Goal: Task Accomplishment & Management: Use online tool/utility

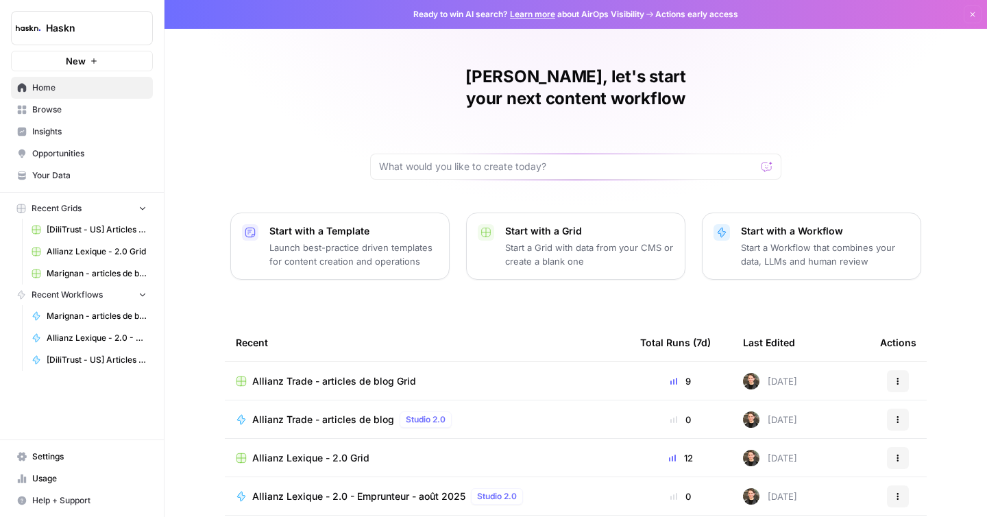
drag, startPoint x: 65, startPoint y: 110, endPoint x: 143, endPoint y: 99, distance: 79.0
click at [65, 111] on span "Browse" at bounding box center [89, 110] width 114 height 12
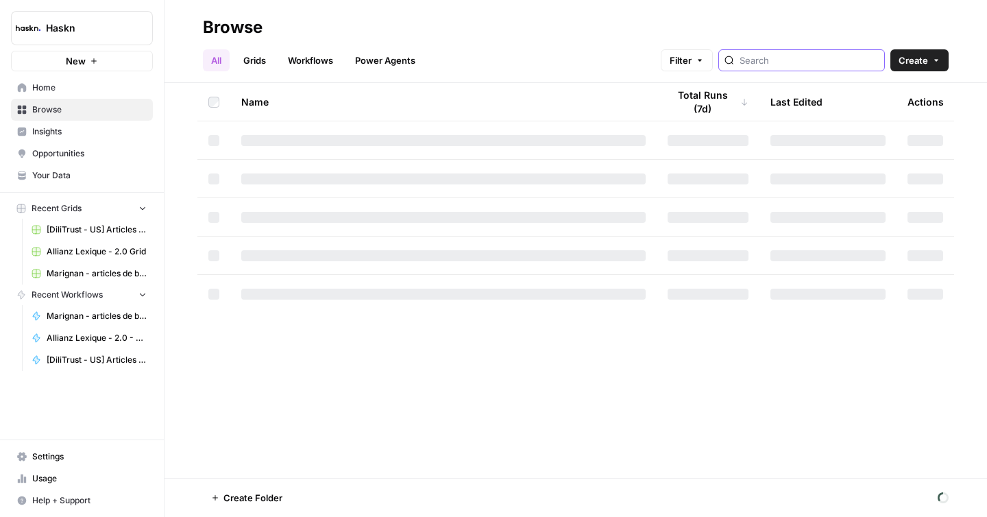
click at [782, 62] on input "search" at bounding box center [809, 60] width 139 height 14
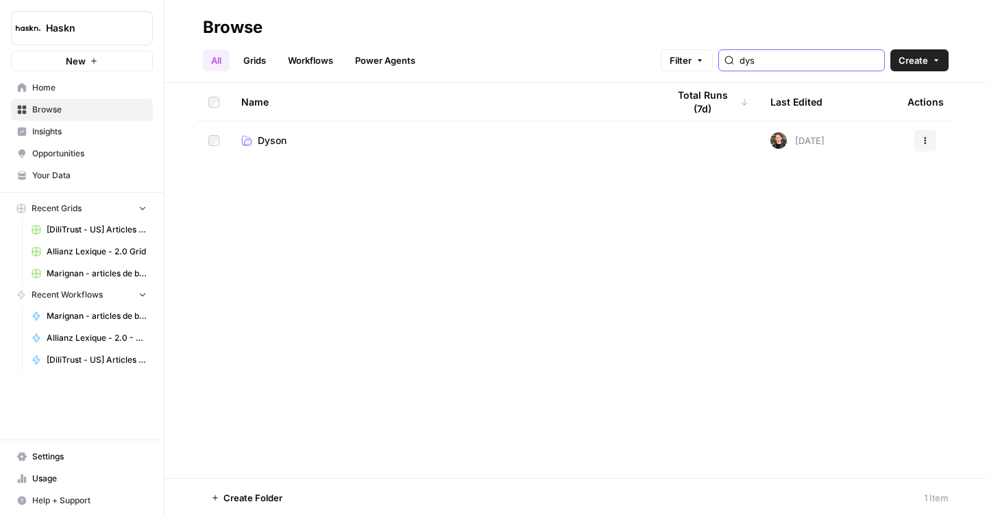
type input "dys"
click at [317, 150] on td "Dyson" at bounding box center [443, 140] width 426 height 38
click at [277, 149] on td "Dyson" at bounding box center [443, 140] width 426 height 38
click at [274, 142] on span "Dyson" at bounding box center [272, 141] width 29 height 14
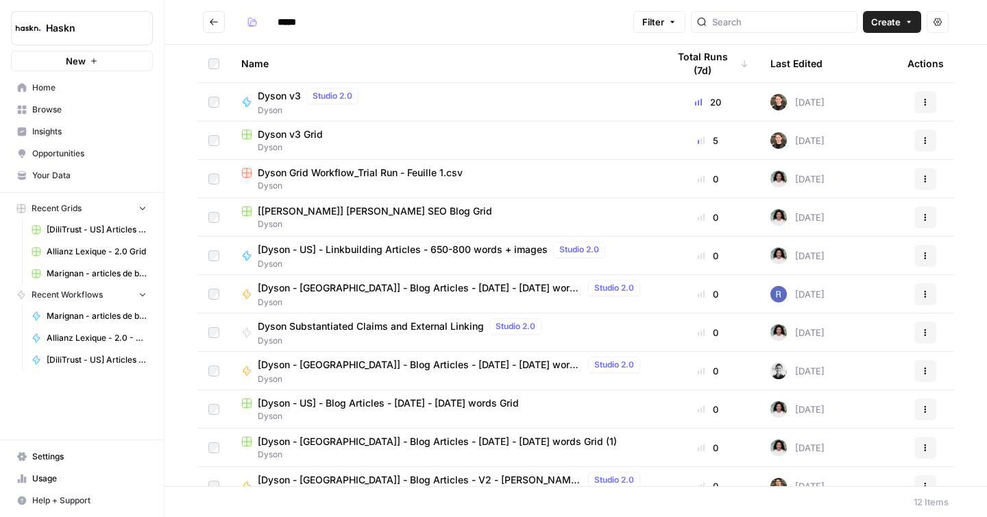
click at [328, 146] on span "Dyson" at bounding box center [443, 147] width 404 height 12
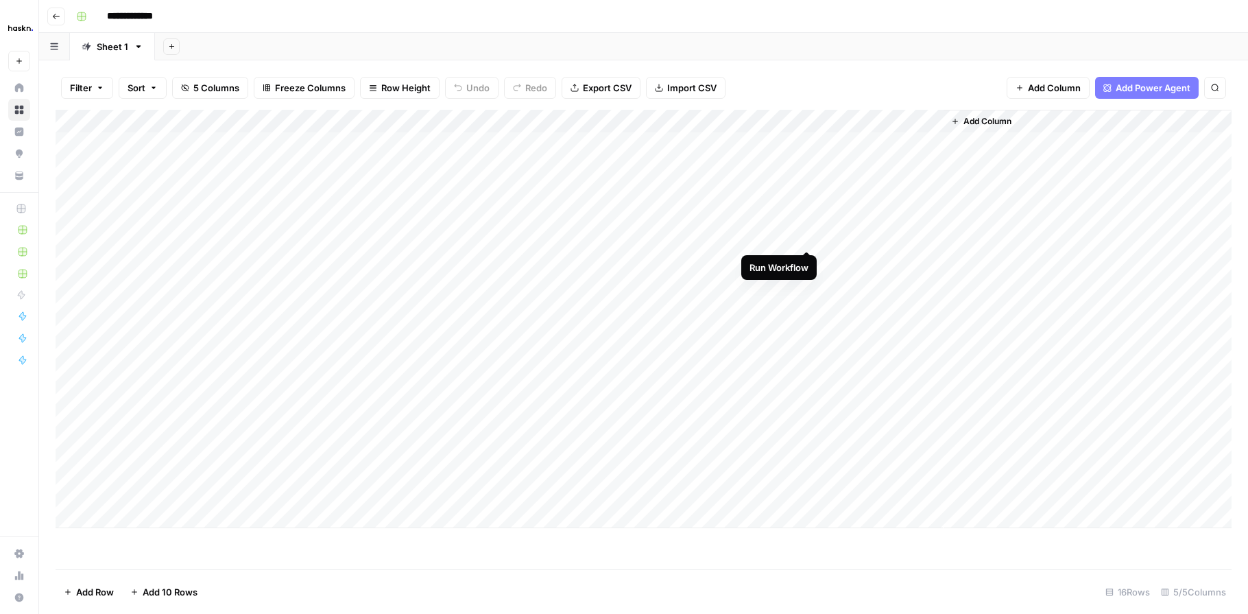
click at [807, 238] on div "Add Column" at bounding box center [644, 319] width 1176 height 418
click at [755, 261] on div "Add Column" at bounding box center [644, 319] width 1176 height 418
click at [757, 280] on div "Add Column" at bounding box center [644, 319] width 1176 height 418
click at [757, 302] on div "Add Column" at bounding box center [644, 319] width 1176 height 418
click at [760, 326] on div "Add Column" at bounding box center [644, 319] width 1176 height 418
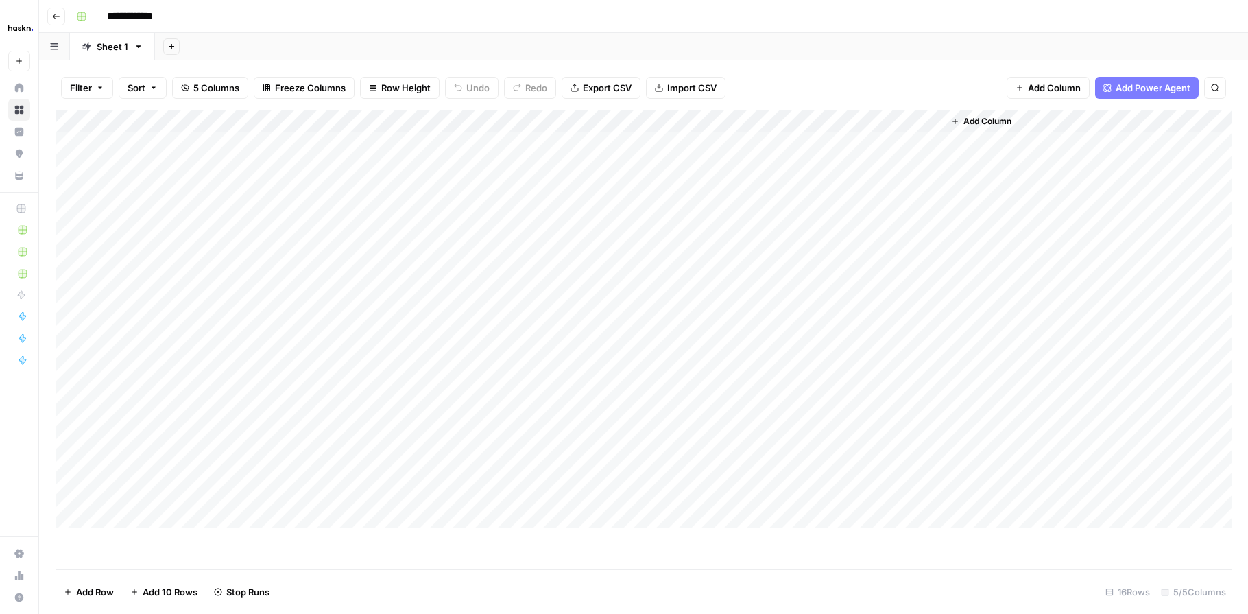
click at [749, 357] on div "Add Column" at bounding box center [644, 319] width 1176 height 418
click at [895, 215] on div "Add Column" at bounding box center [644, 319] width 1176 height 418
click at [865, 210] on div "Add Column" at bounding box center [644, 319] width 1176 height 418
click at [987, 293] on div "Add Column" at bounding box center [1087, 319] width 288 height 418
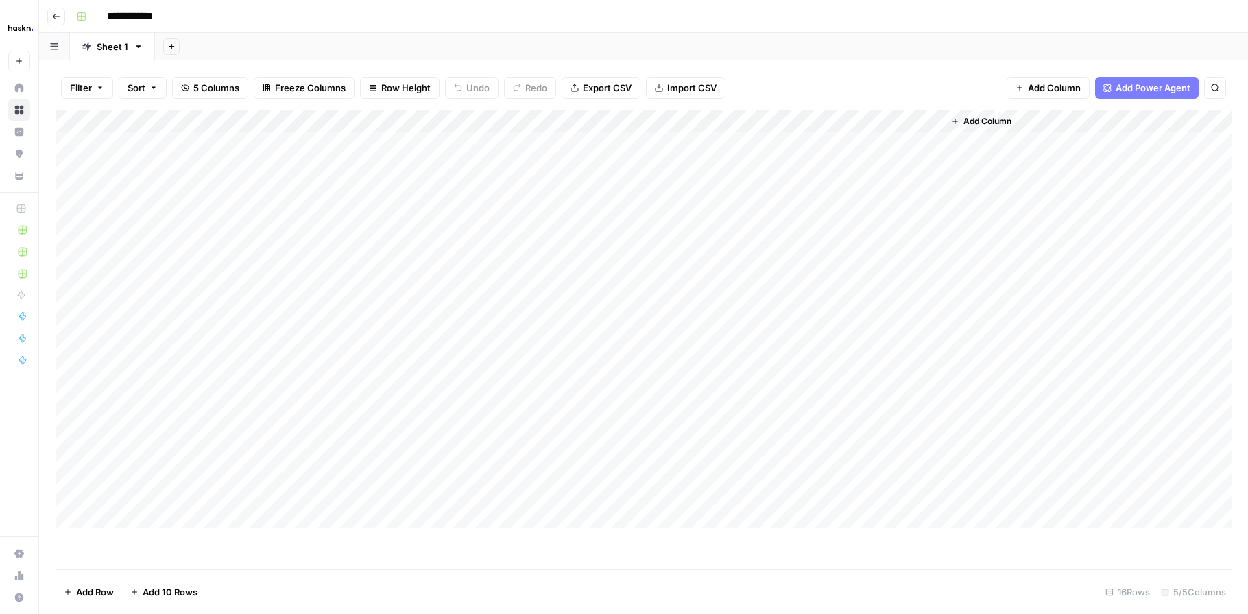
click at [902, 219] on div "Add Column" at bounding box center [644, 319] width 1176 height 418
click at [987, 280] on div "Add Column" at bounding box center [1087, 319] width 288 height 418
click at [930, 212] on div "Add Column" at bounding box center [644, 319] width 1176 height 418
click at [805, 212] on div "Add Column" at bounding box center [644, 319] width 1176 height 418
click at [873, 326] on div "Add Column" at bounding box center [644, 319] width 1176 height 418
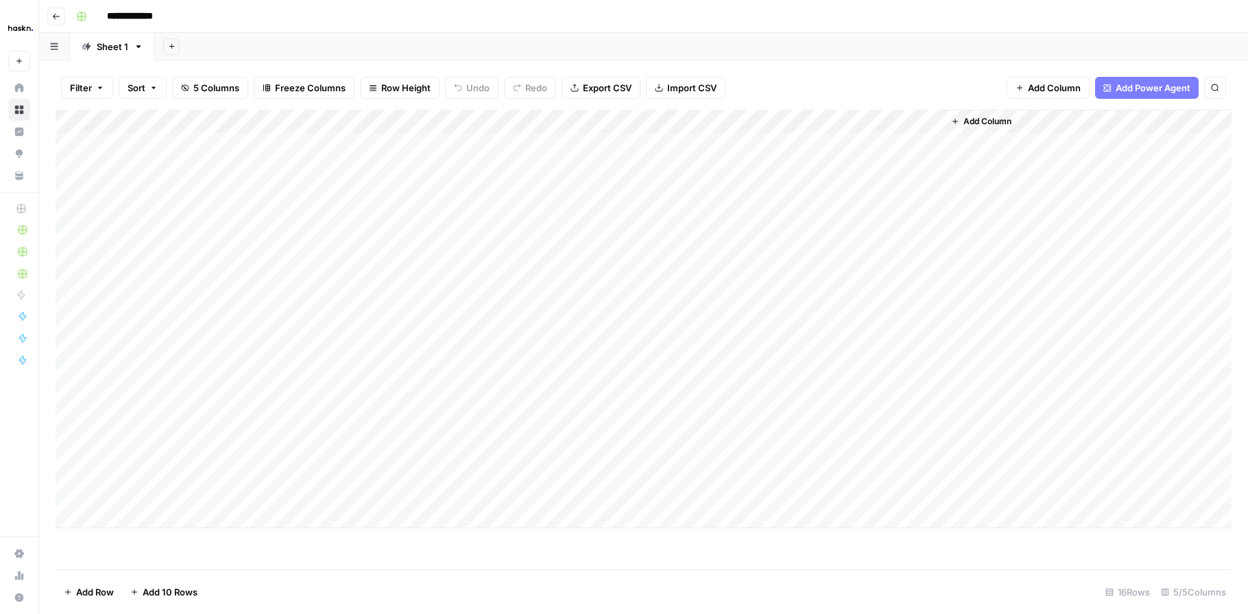
click at [930, 335] on div "Add Column" at bounding box center [644, 319] width 1176 height 418
click at [806, 333] on div "Add Column" at bounding box center [644, 319] width 1176 height 418
click at [867, 281] on div "Add Column" at bounding box center [644, 319] width 1176 height 418
click at [891, 261] on div "Add Column" at bounding box center [644, 319] width 1176 height 418
click at [891, 258] on div "Add Column" at bounding box center [644, 319] width 1176 height 418
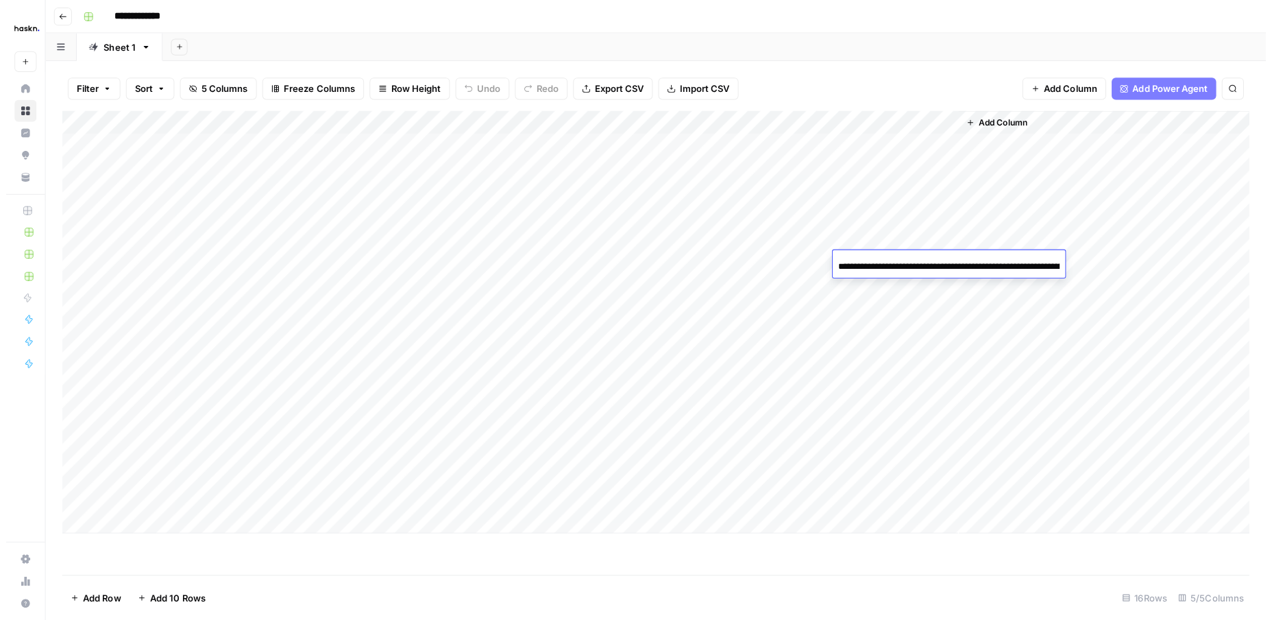
scroll to position [0, 196]
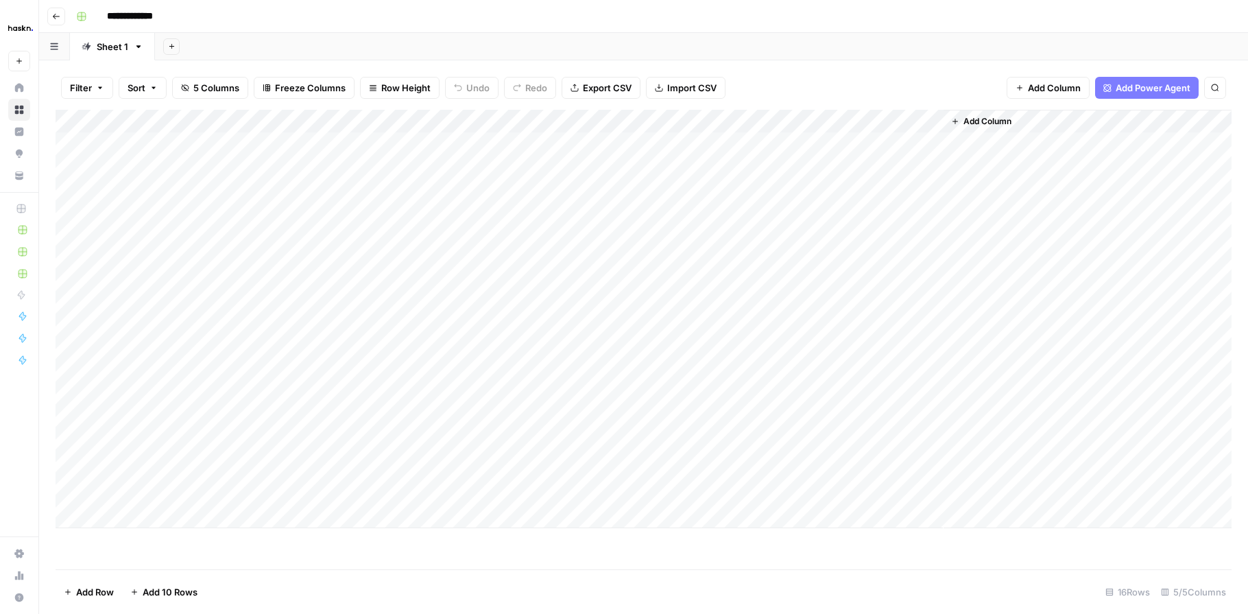
click at [987, 315] on div "Add Column" at bounding box center [1087, 319] width 288 height 418
click at [929, 258] on div "Add Column" at bounding box center [644, 319] width 1176 height 418
click at [987, 241] on div "Add Column" at bounding box center [1087, 319] width 288 height 418
click at [987, 238] on div "Add Column" at bounding box center [1087, 319] width 288 height 418
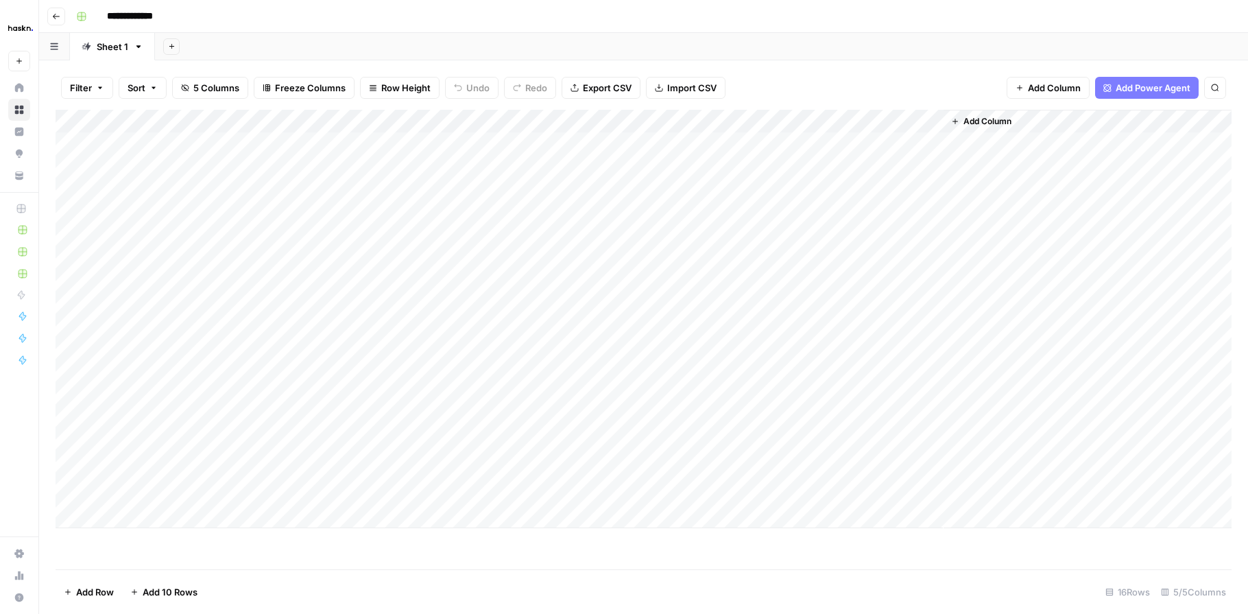
click at [982, 238] on div "Add Column" at bounding box center [1087, 319] width 288 height 418
click at [979, 238] on div "Add Column" at bounding box center [1087, 319] width 288 height 418
click at [245, 516] on footer "Add Row Add 10 Rows 16 Rows 5/5 Columns" at bounding box center [656, 597] width 1200 height 45
click at [871, 236] on div "Add Column" at bounding box center [656, 319] width 1200 height 418
click at [910, 237] on div "Add Column" at bounding box center [656, 319] width 1200 height 418
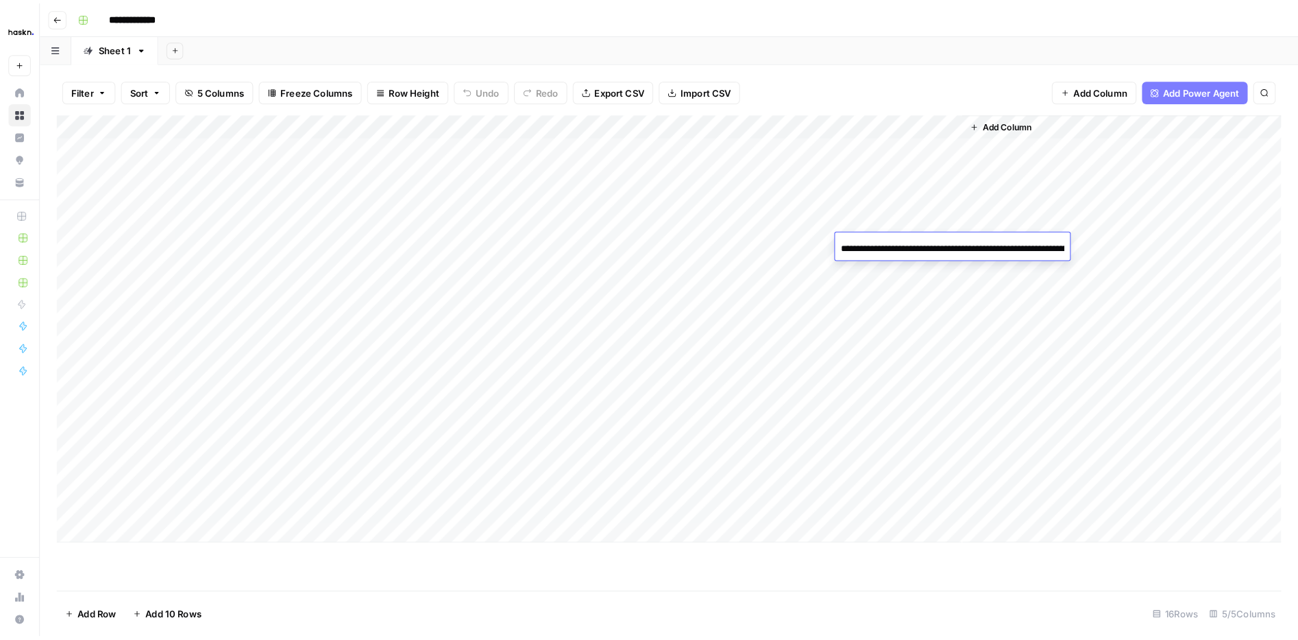
scroll to position [0, 208]
click at [987, 282] on div "Add Column" at bounding box center [1099, 319] width 313 height 418
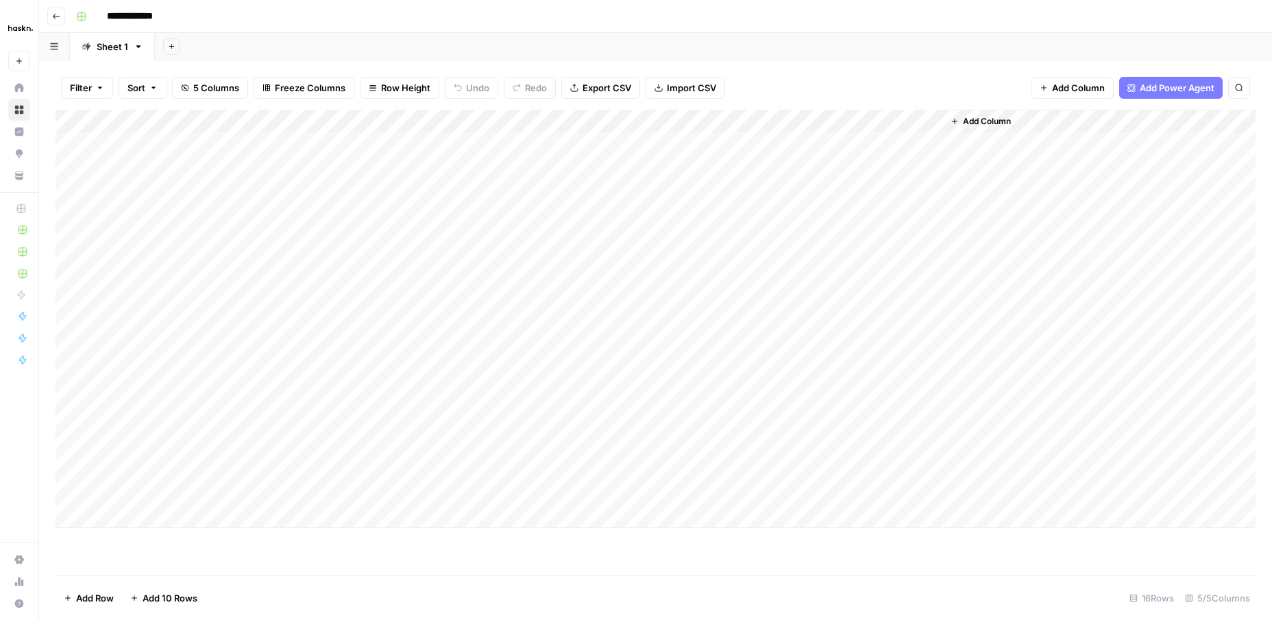
click at [927, 235] on div "Add Column" at bounding box center [656, 319] width 1200 height 418
click at [987, 234] on div "Add Column" at bounding box center [1099, 319] width 313 height 418
click at [987, 238] on div "Add Column" at bounding box center [1099, 319] width 313 height 418
click at [597, 239] on div "Add Column" at bounding box center [656, 319] width 1200 height 418
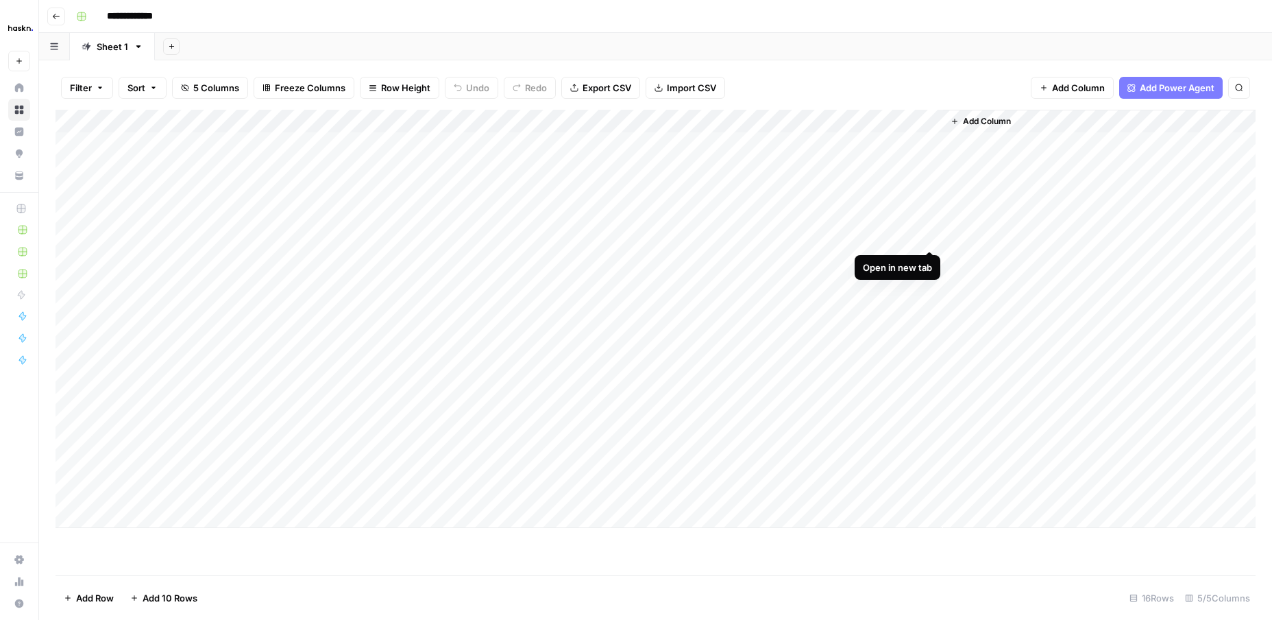
click at [933, 234] on div "Add Column" at bounding box center [656, 319] width 1200 height 418
click at [810, 238] on div "Add Column" at bounding box center [656, 319] width 1200 height 418
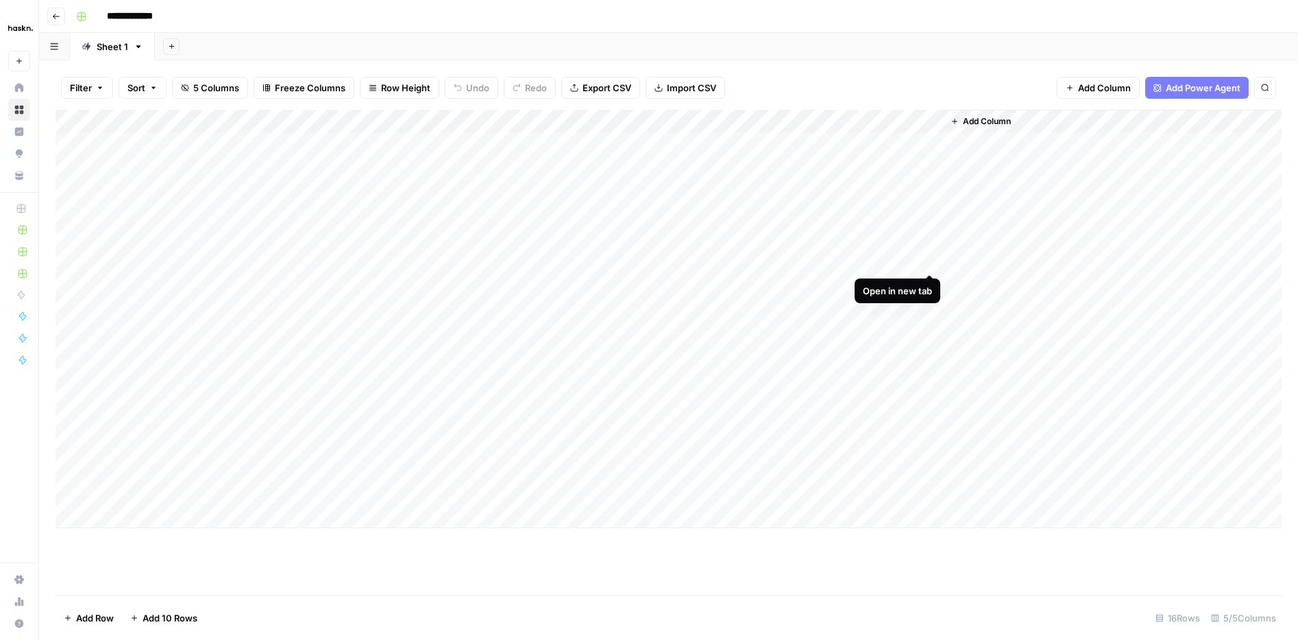
click at [924, 259] on div "Add Column" at bounding box center [669, 319] width 1226 height 418
click at [987, 285] on div "Add Column" at bounding box center [1112, 319] width 339 height 418
click at [934, 237] on div "Add Column" at bounding box center [669, 319] width 1226 height 418
click at [965, 242] on div "Add Column" at bounding box center [1112, 319] width 339 height 418
